Goal: Information Seeking & Learning: Understand process/instructions

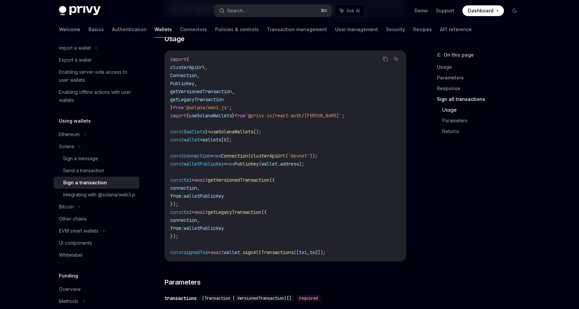
scroll to position [816, 0]
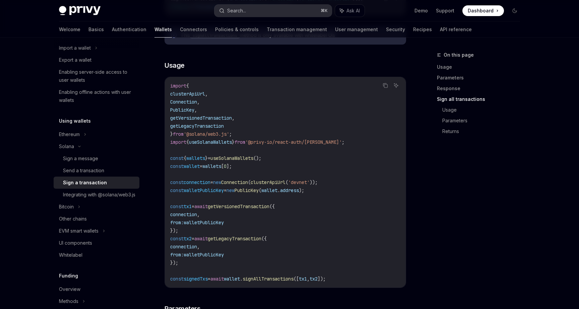
click at [252, 16] on button "Search... ⌘ K" at bounding box center [273, 11] width 117 height 12
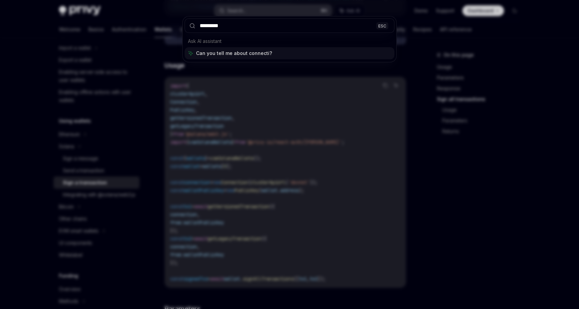
type input "**********"
type input "***"
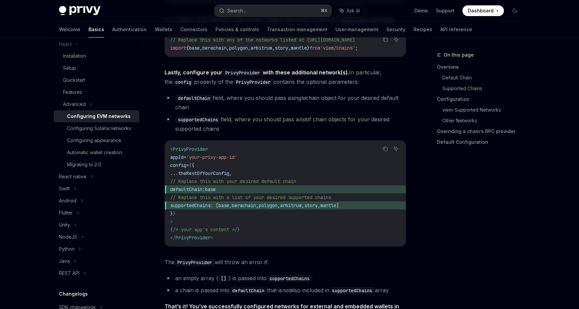
type textarea "*"
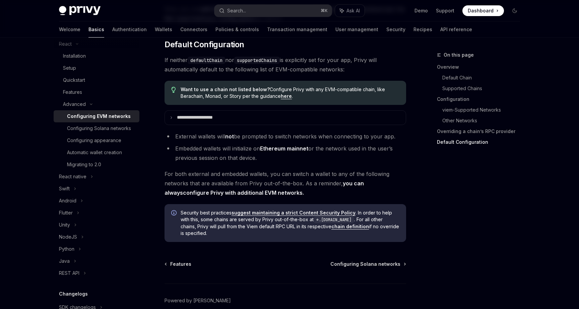
scroll to position [1672, 0]
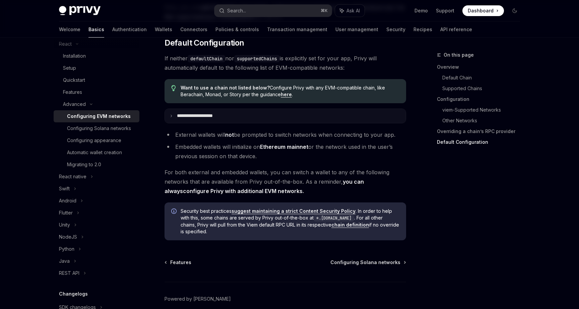
click at [190, 119] on p "**********" at bounding box center [202, 116] width 51 height 6
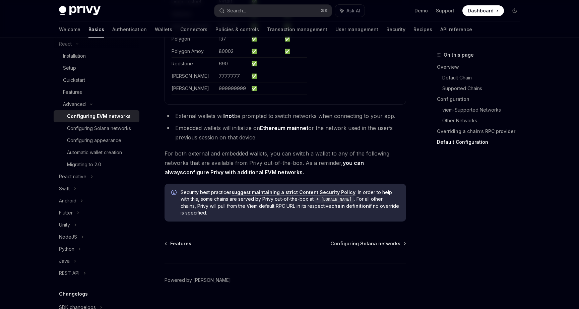
scroll to position [2036, 0]
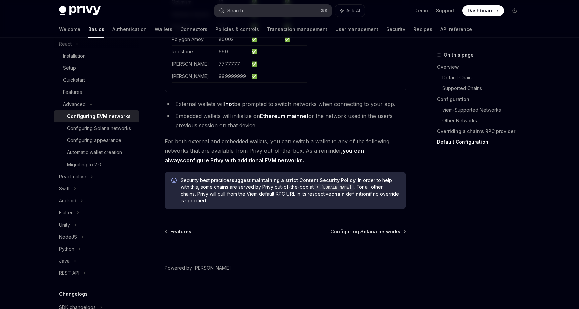
click at [241, 13] on div "Search..." at bounding box center [236, 11] width 19 height 8
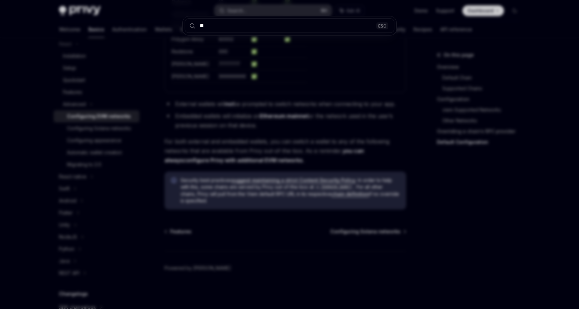
type input "***"
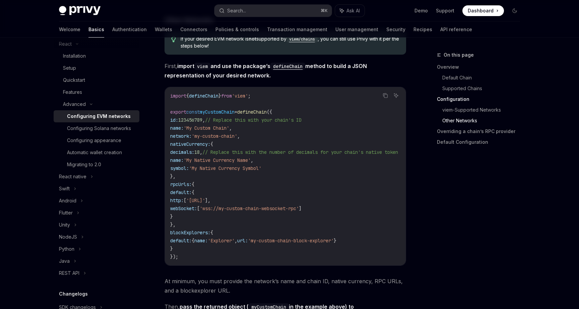
scroll to position [1143, 0]
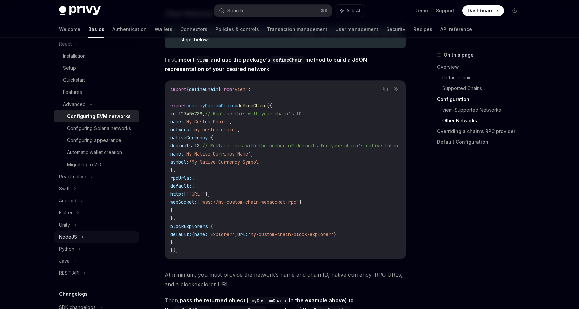
click at [84, 237] on div "NodeJS" at bounding box center [97, 237] width 86 height 12
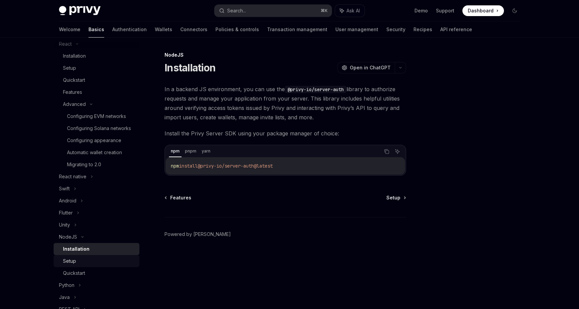
click at [76, 262] on div "Setup" at bounding box center [99, 261] width 72 height 8
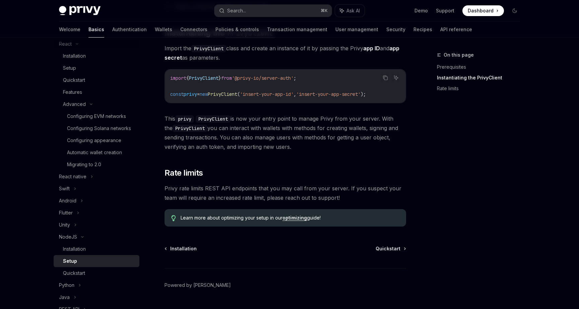
scroll to position [127, 0]
click at [298, 217] on link "optimizing" at bounding box center [295, 218] width 24 height 6
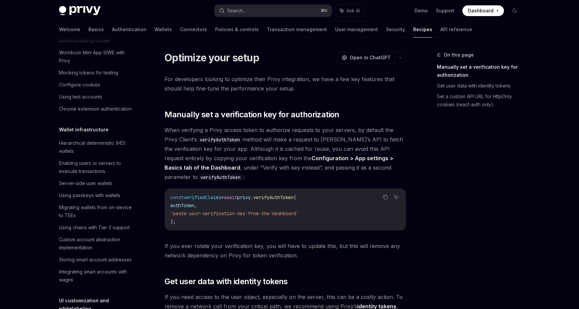
click at [257, 172] on span "When verifying a Privy access token to authorize requests to your servers, by d…" at bounding box center [286, 153] width 242 height 56
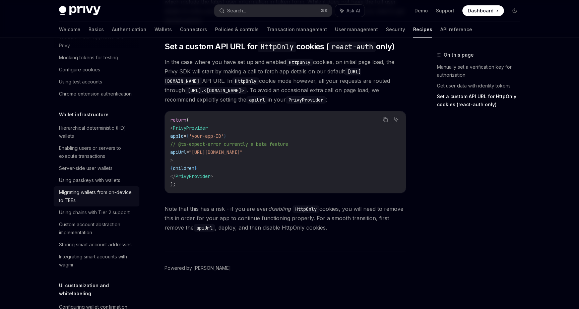
scroll to position [109, 0]
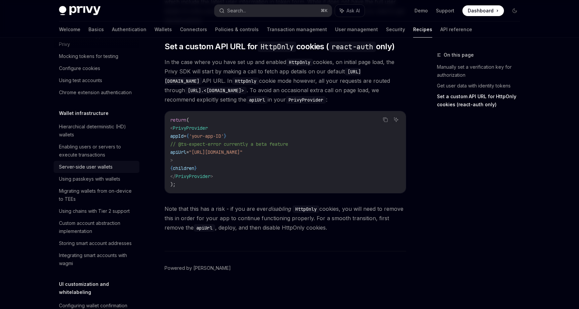
click at [89, 167] on div "Server-side user wallets" at bounding box center [86, 167] width 54 height 8
type textarea "*"
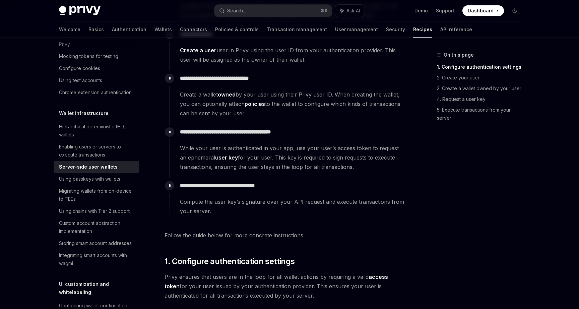
scroll to position [189, 0]
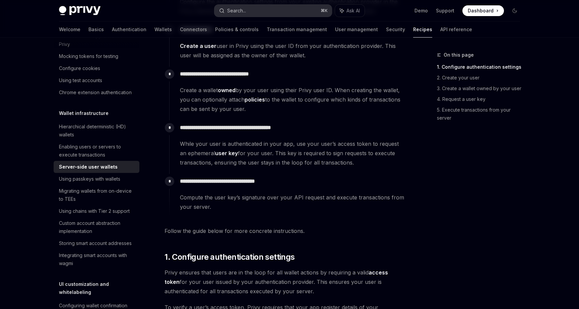
click at [246, 10] on div "Search..." at bounding box center [236, 11] width 19 height 8
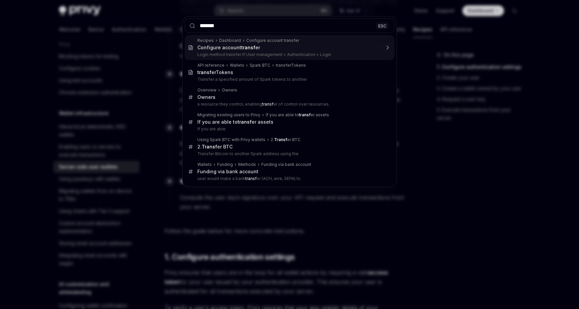
type input "********"
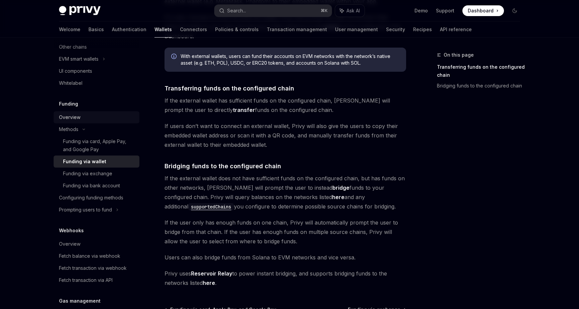
scroll to position [222, 0]
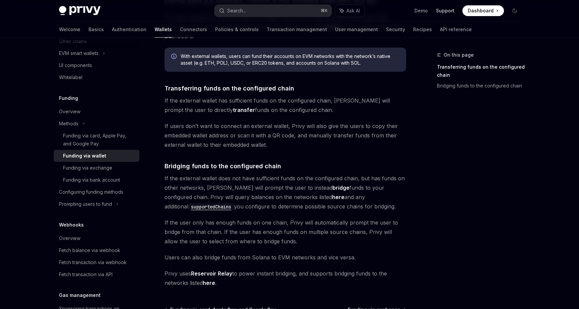
click at [446, 14] on link "Support" at bounding box center [445, 10] width 18 height 7
click at [225, 150] on div "The transfer from wallets funding option enables users to transfer or bridge fu…" at bounding box center [286, 137] width 242 height 300
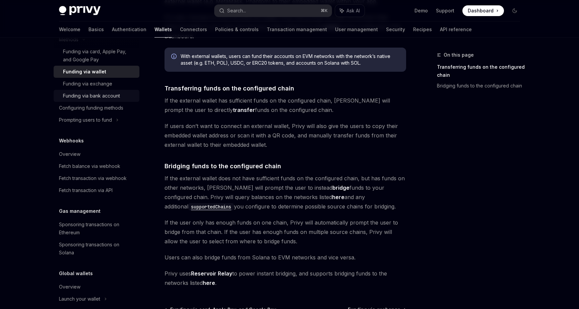
scroll to position [306, 0]
click at [235, 13] on div "Search..." at bounding box center [236, 11] width 19 height 8
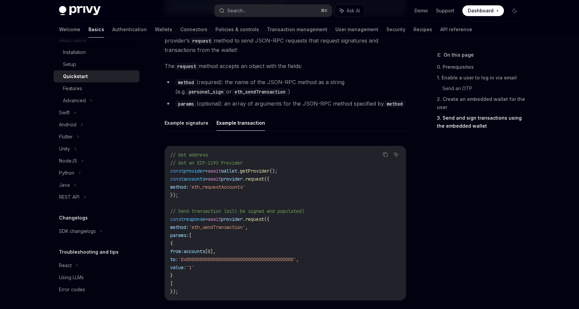
scroll to position [886, 0]
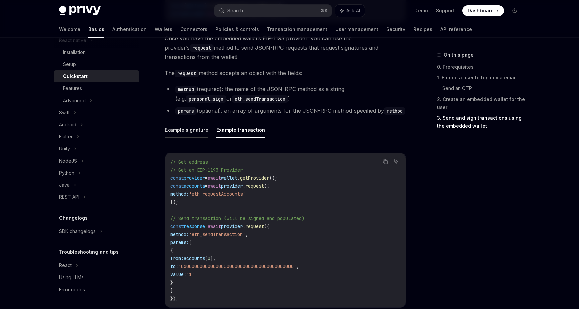
click at [191, 136] on button "Example signature" at bounding box center [187, 130] width 44 height 16
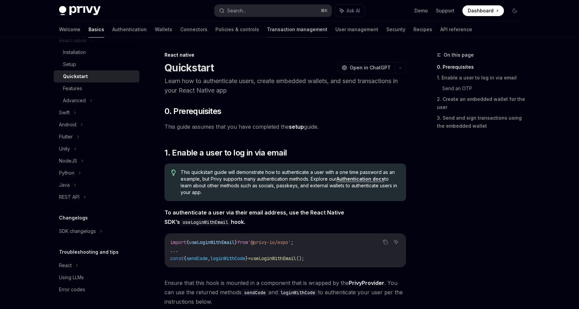
click at [267, 29] on link "Transaction management" at bounding box center [297, 29] width 60 height 16
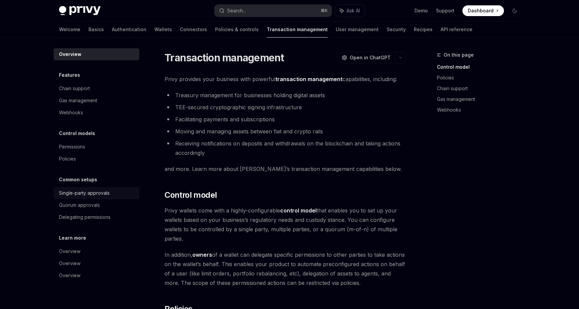
click at [99, 193] on div "Single-party approvals" at bounding box center [84, 193] width 51 height 8
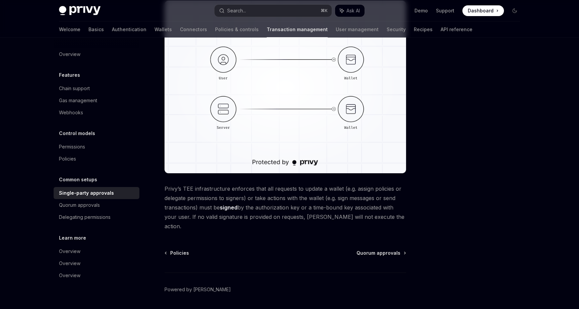
scroll to position [135, 0]
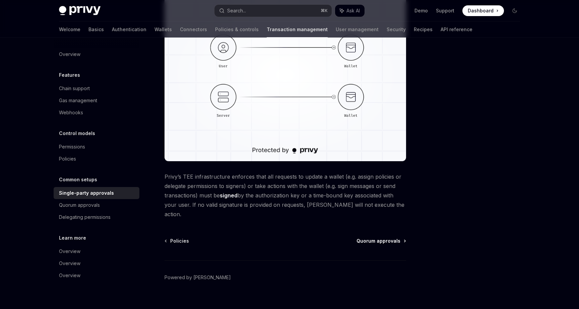
click at [372, 238] on span "Quorum approvals" at bounding box center [379, 241] width 44 height 7
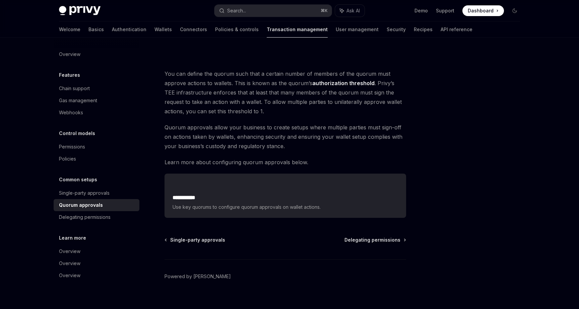
scroll to position [246, 0]
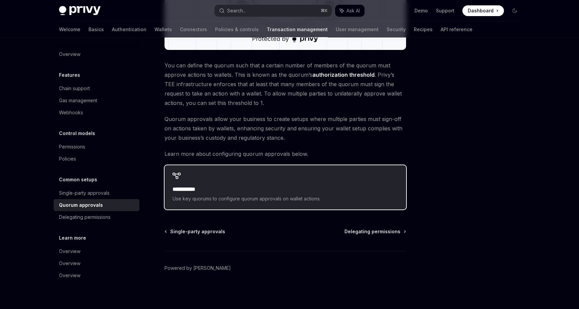
click at [276, 195] on span "Use key quorums to configure quorum approvals on wallet actions." at bounding box center [286, 199] width 226 height 8
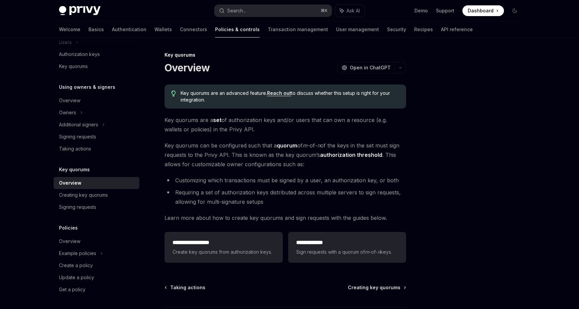
scroll to position [7, 0]
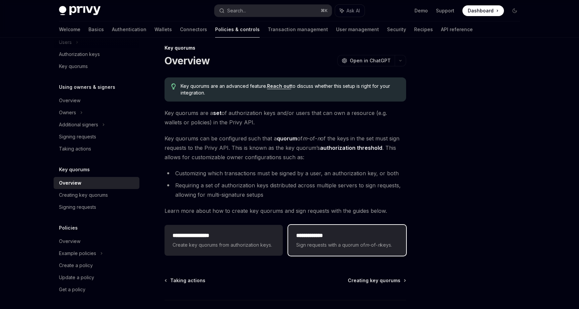
click at [335, 242] on span "Sign requests with a quorum of m -of- n keys." at bounding box center [347, 245] width 102 height 8
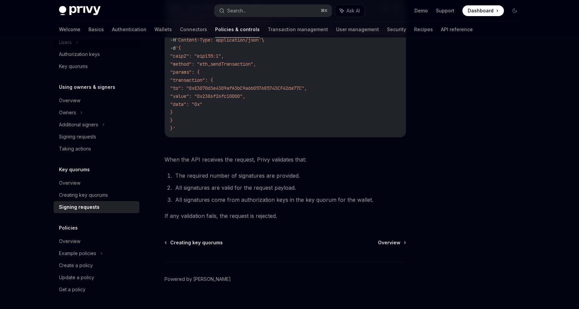
scroll to position [240, 0]
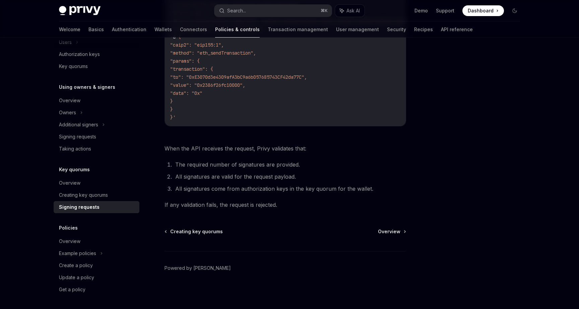
click at [403, 236] on div "Creating key quorums Overview Powered by Mintlify" at bounding box center [286, 268] width 242 height 81
click at [394, 231] on span "Overview" at bounding box center [389, 231] width 22 height 7
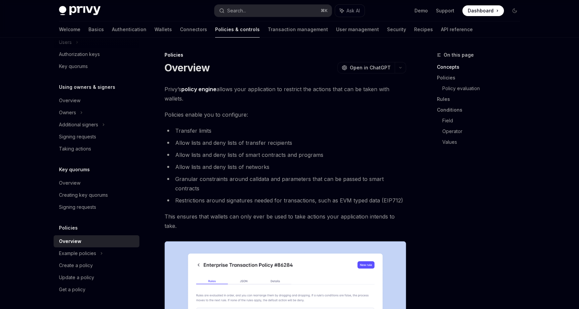
type textarea "*"
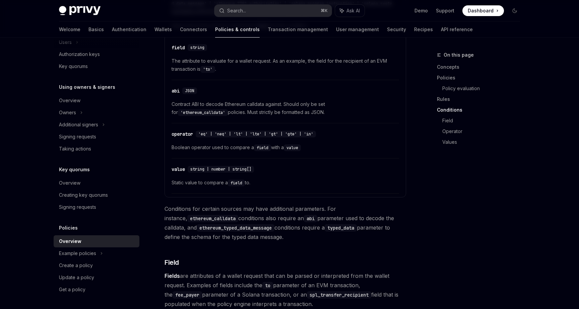
scroll to position [1506, 0]
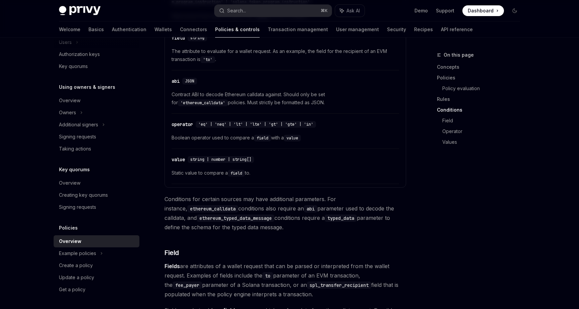
click at [241, 17] on div "Privy Docs home page Search... ⌘ K Ask AI Demo Support Dashboard Dashboard Sear…" at bounding box center [289, 10] width 461 height 21
click at [241, 12] on div "Search..." at bounding box center [236, 11] width 19 height 8
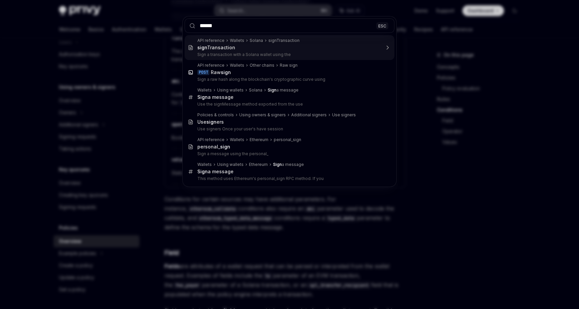
type input "*******"
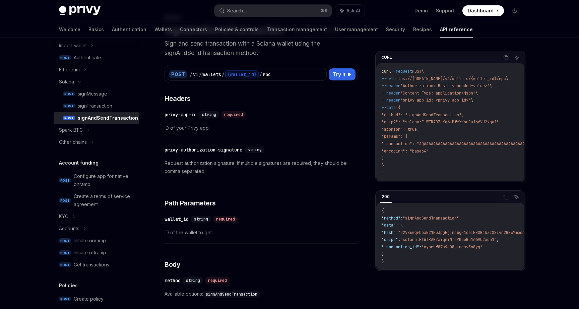
scroll to position [108, 0]
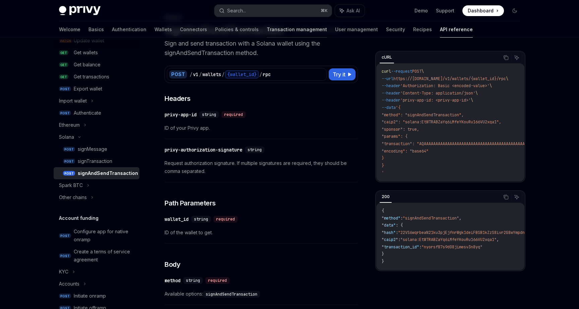
click at [267, 27] on link "Transaction management" at bounding box center [297, 29] width 60 height 16
type textarea "*"
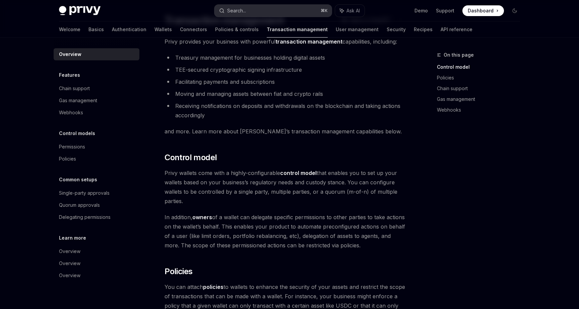
click at [240, 11] on div "Search..." at bounding box center [236, 11] width 19 height 8
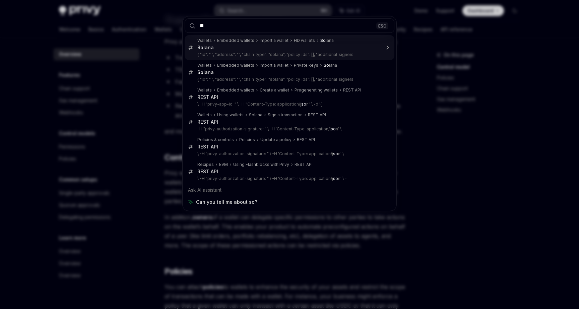
type input "*"
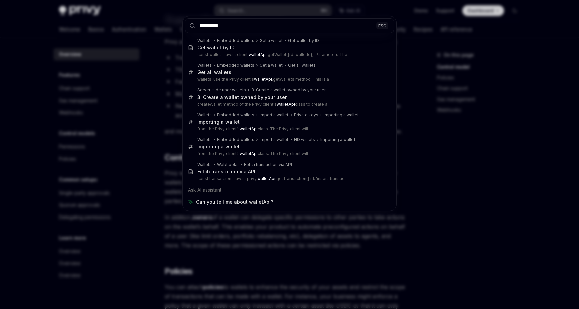
click at [213, 25] on input "*********" at bounding box center [290, 25] width 210 height 14
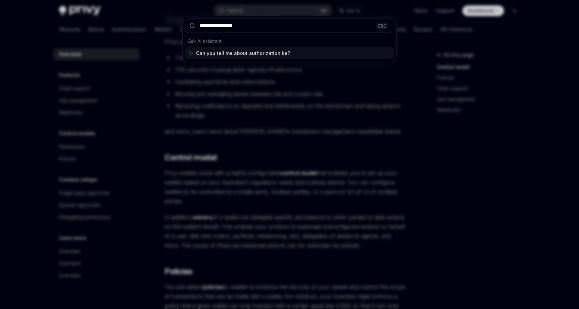
type input "**********"
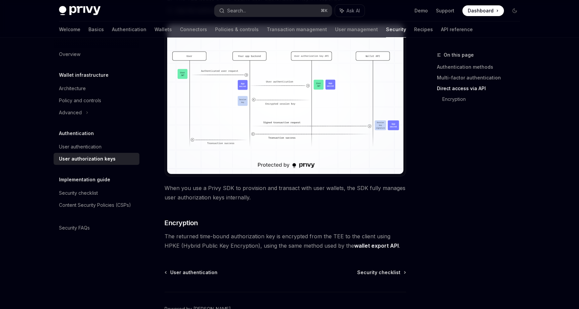
scroll to position [573, 0]
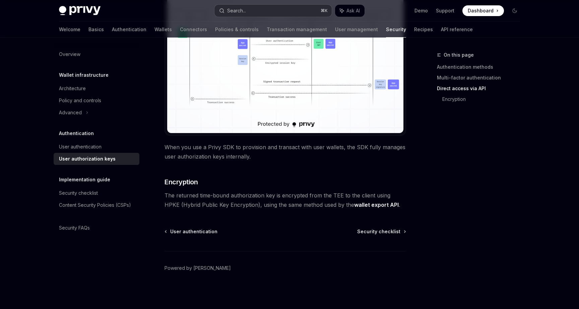
click at [239, 13] on div "Search..." at bounding box center [236, 11] width 19 height 8
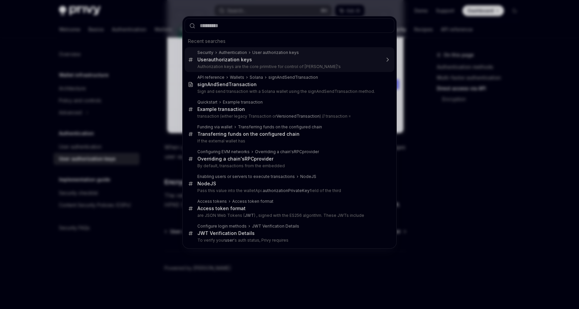
type textarea "*"
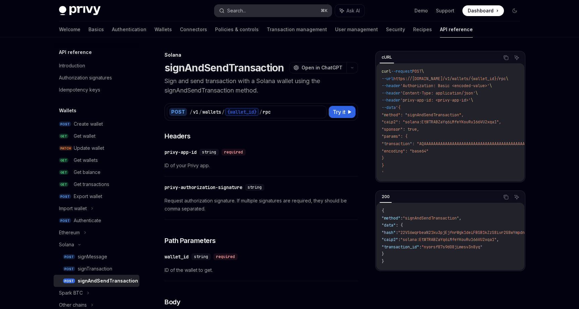
click at [245, 11] on div "Search..." at bounding box center [236, 11] width 19 height 8
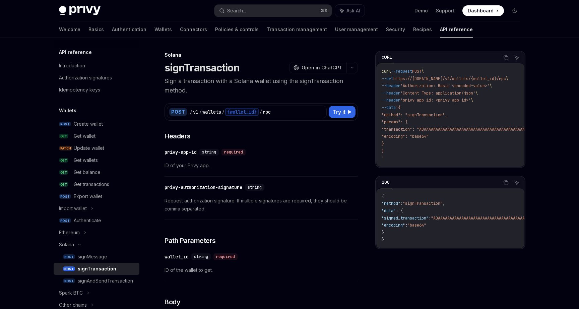
scroll to position [432, 0]
